Goal: Task Accomplishment & Management: Use online tool/utility

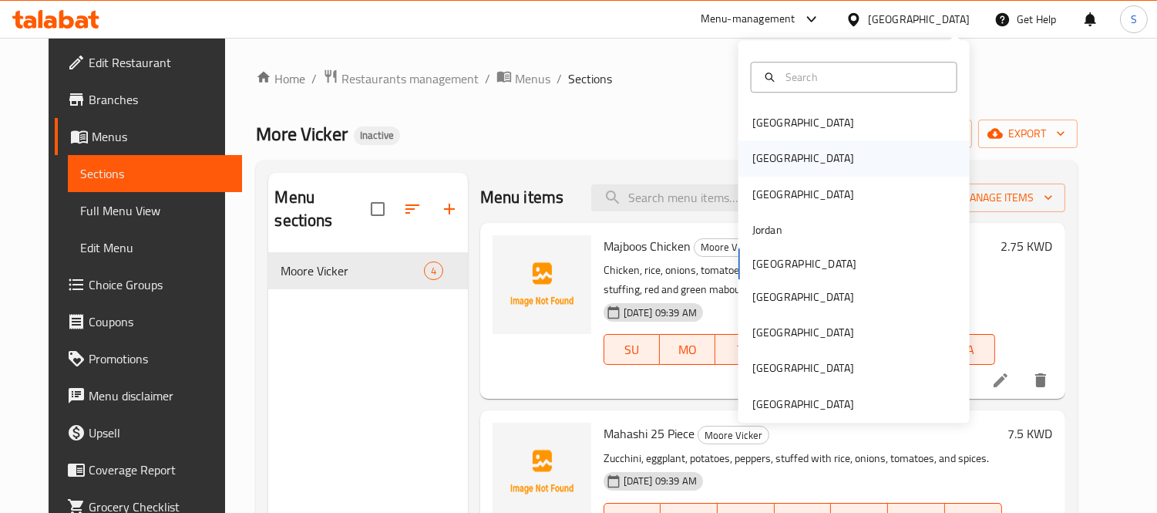
click at [788, 166] on div "[GEOGRAPHIC_DATA]" at bounding box center [854, 158] width 231 height 35
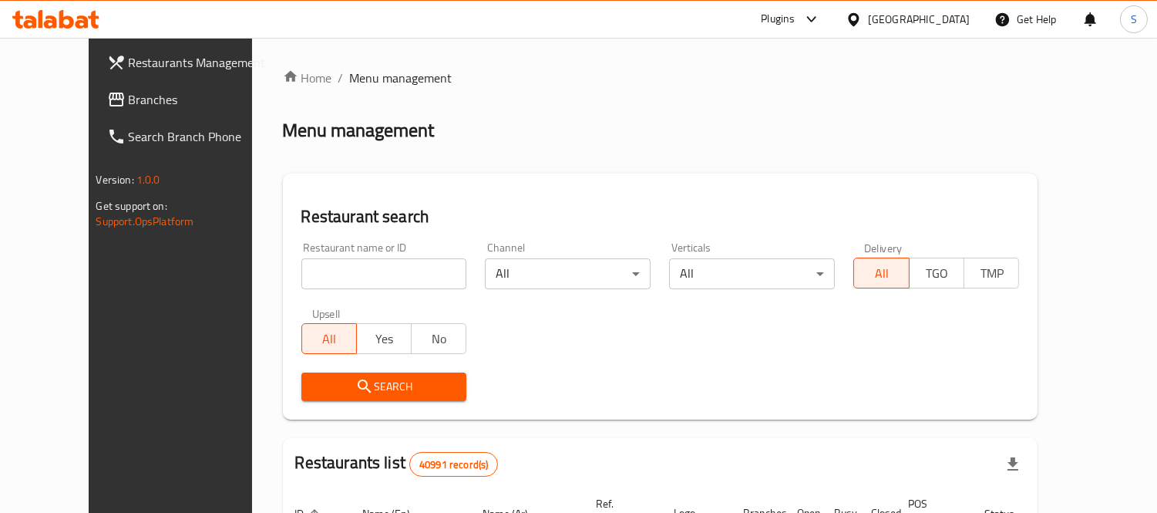
click at [109, 93] on icon at bounding box center [116, 100] width 15 height 14
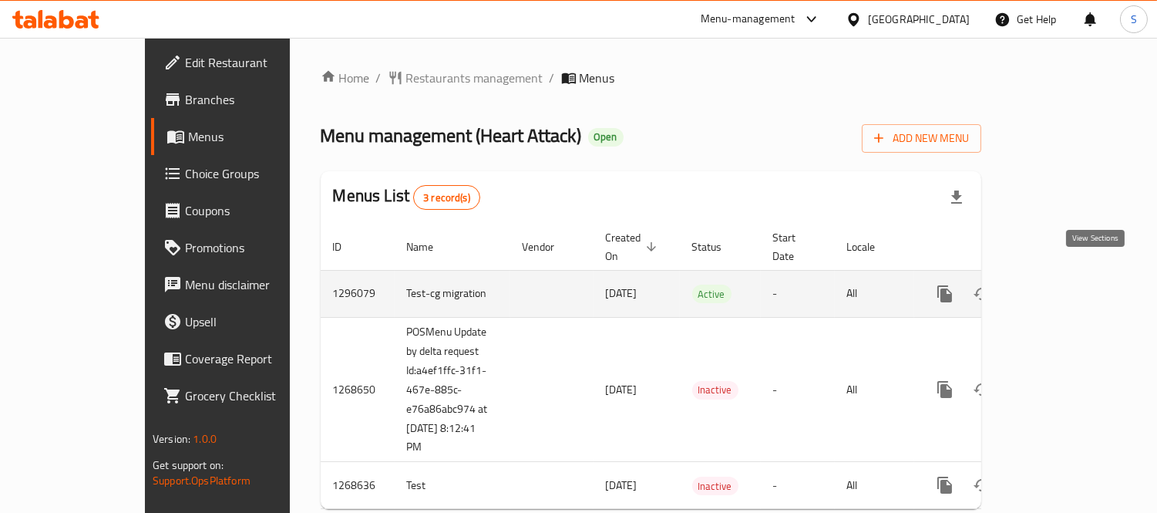
click at [1066, 285] on icon "enhanced table" at bounding box center [1056, 294] width 19 height 19
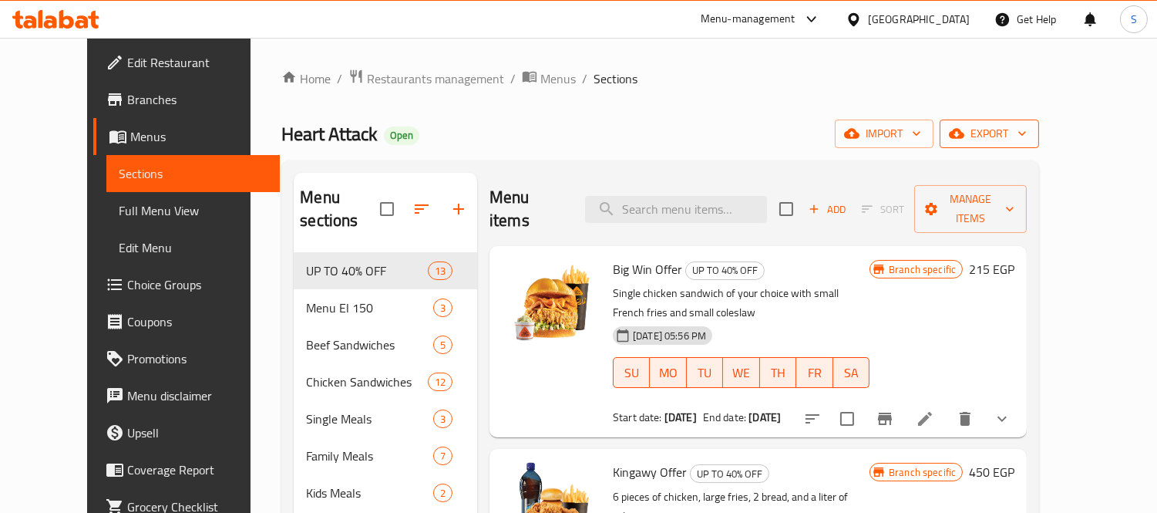
click at [1039, 144] on button "export" at bounding box center [989, 134] width 99 height 29
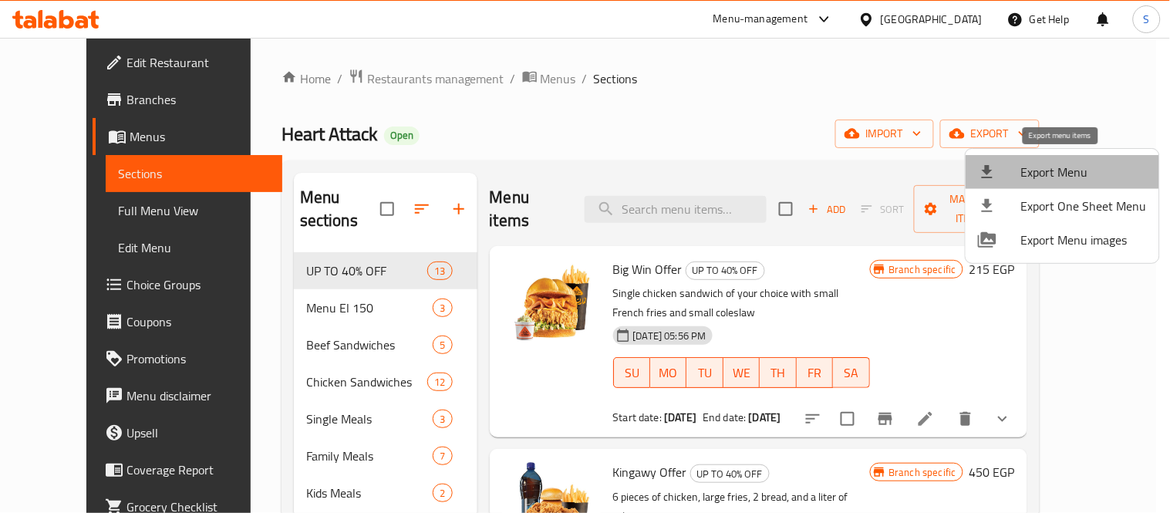
click at [1092, 163] on span "Export Menu" at bounding box center [1084, 172] width 126 height 19
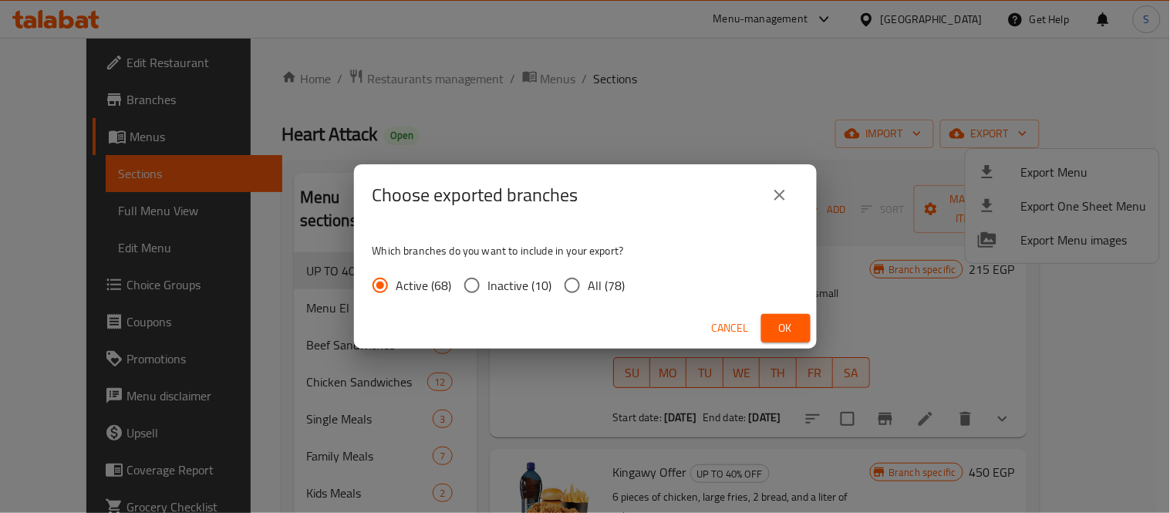
click at [598, 276] on span "All (78)" at bounding box center [606, 285] width 37 height 19
click at [588, 274] on input "All (78)" at bounding box center [572, 285] width 32 height 32
radio input "true"
click at [788, 321] on span "Ok" at bounding box center [785, 327] width 25 height 19
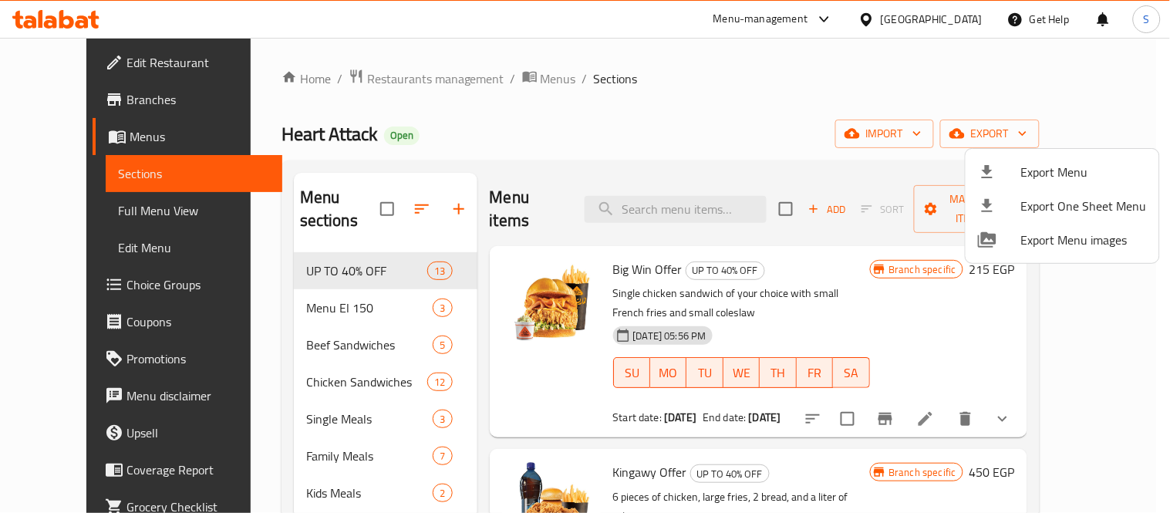
drag, startPoint x: 113, startPoint y: 90, endPoint x: 103, endPoint y: 93, distance: 11.0
click at [113, 90] on div at bounding box center [585, 256] width 1170 height 513
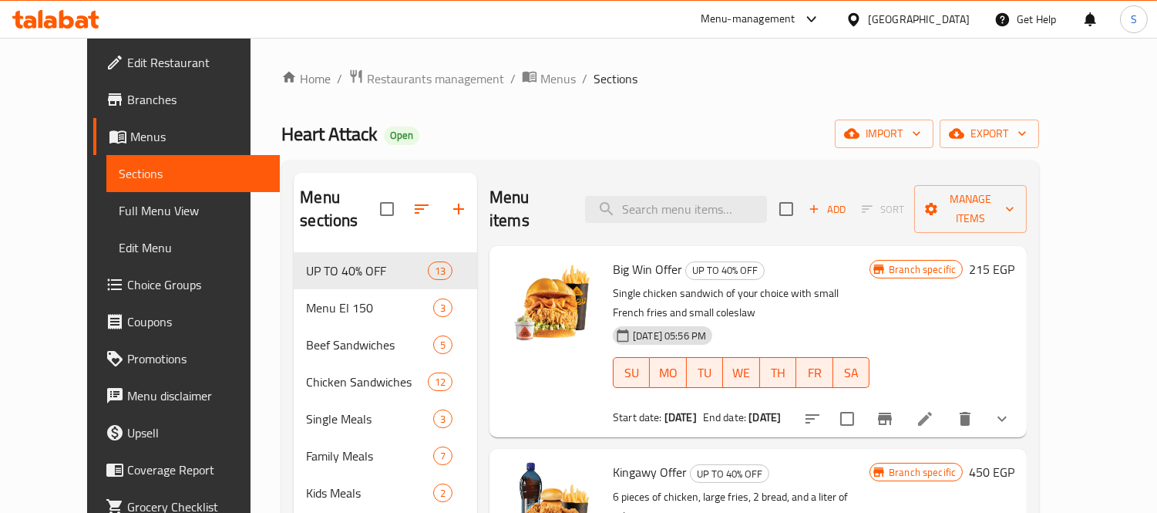
click at [127, 93] on span "Branches" at bounding box center [197, 99] width 141 height 19
